Goal: Information Seeking & Learning: Learn about a topic

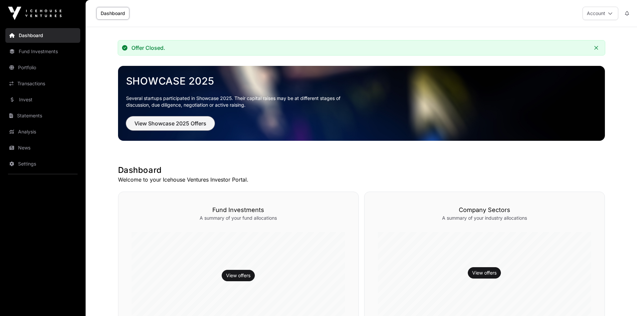
click at [188, 125] on span "View Showcase 2025 Offers" at bounding box center [170, 123] width 72 height 8
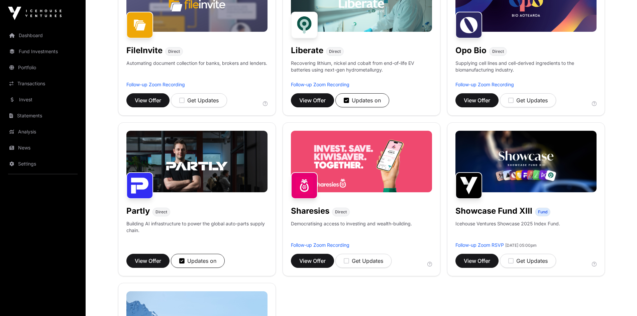
scroll to position [334, 0]
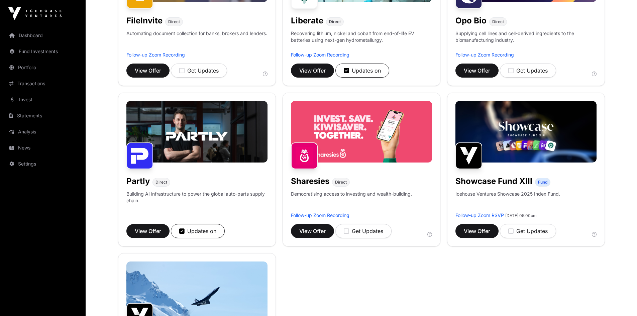
click at [371, 139] on img at bounding box center [361, 132] width 141 height 62
click at [311, 235] on button "View Offer" at bounding box center [312, 231] width 43 height 14
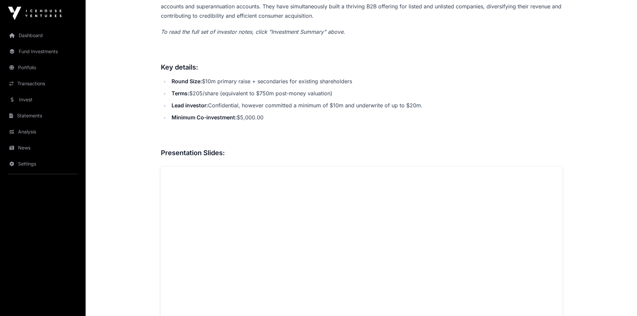
scroll to position [134, 0]
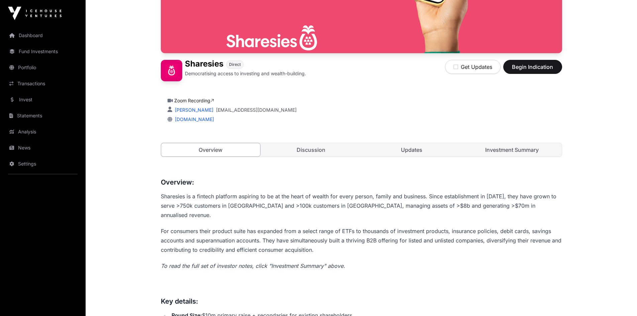
click at [307, 145] on link "Discussion" at bounding box center [311, 149] width 99 height 13
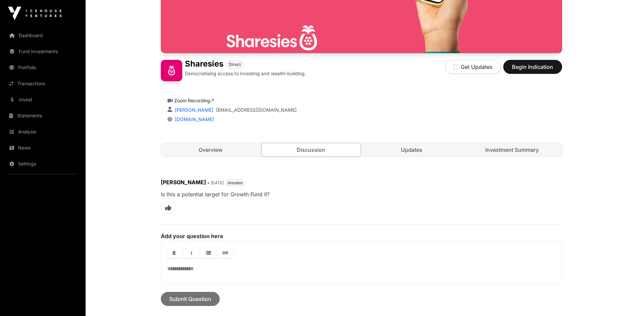
click at [408, 145] on link "Updates" at bounding box center [411, 149] width 99 height 13
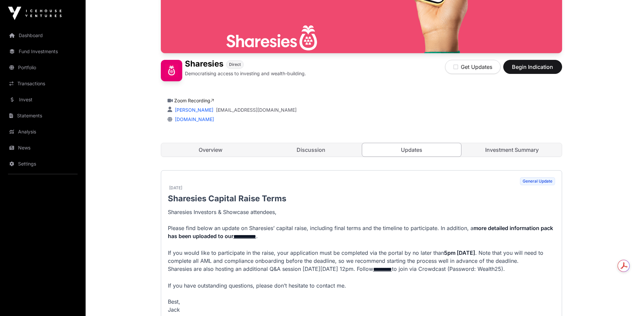
click at [527, 144] on link "Investment Summary" at bounding box center [512, 149] width 99 height 13
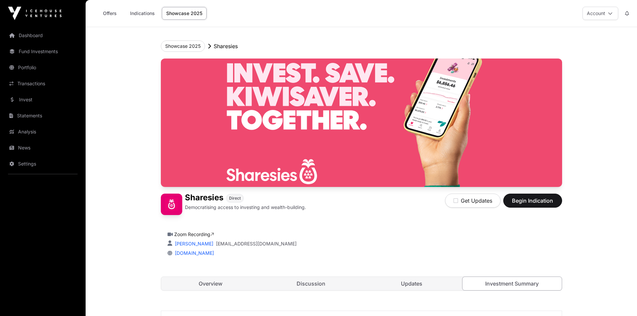
click at [23, 37] on link "Dashboard" at bounding box center [42, 35] width 75 height 15
